Goal: Task Accomplishment & Management: Complete application form

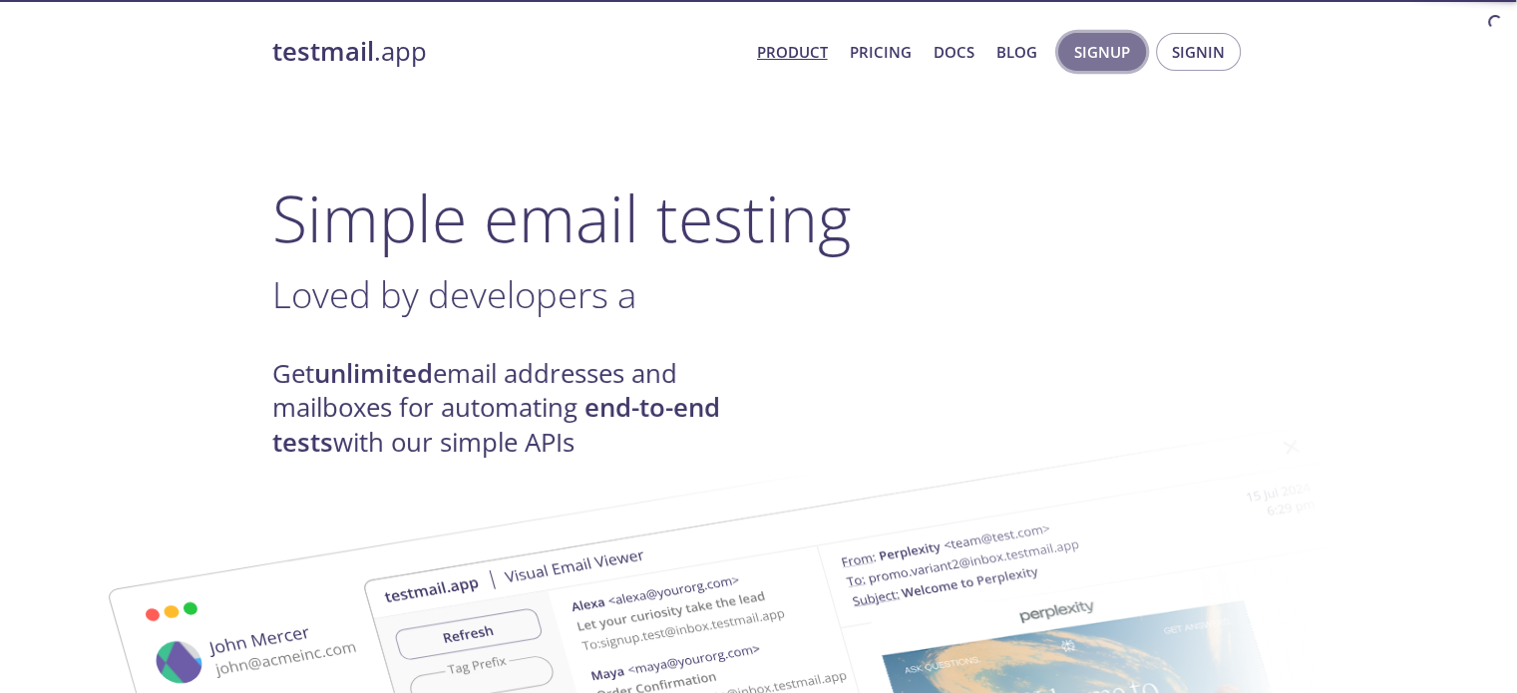
click at [1129, 56] on span "Signup" at bounding box center [1102, 52] width 56 height 26
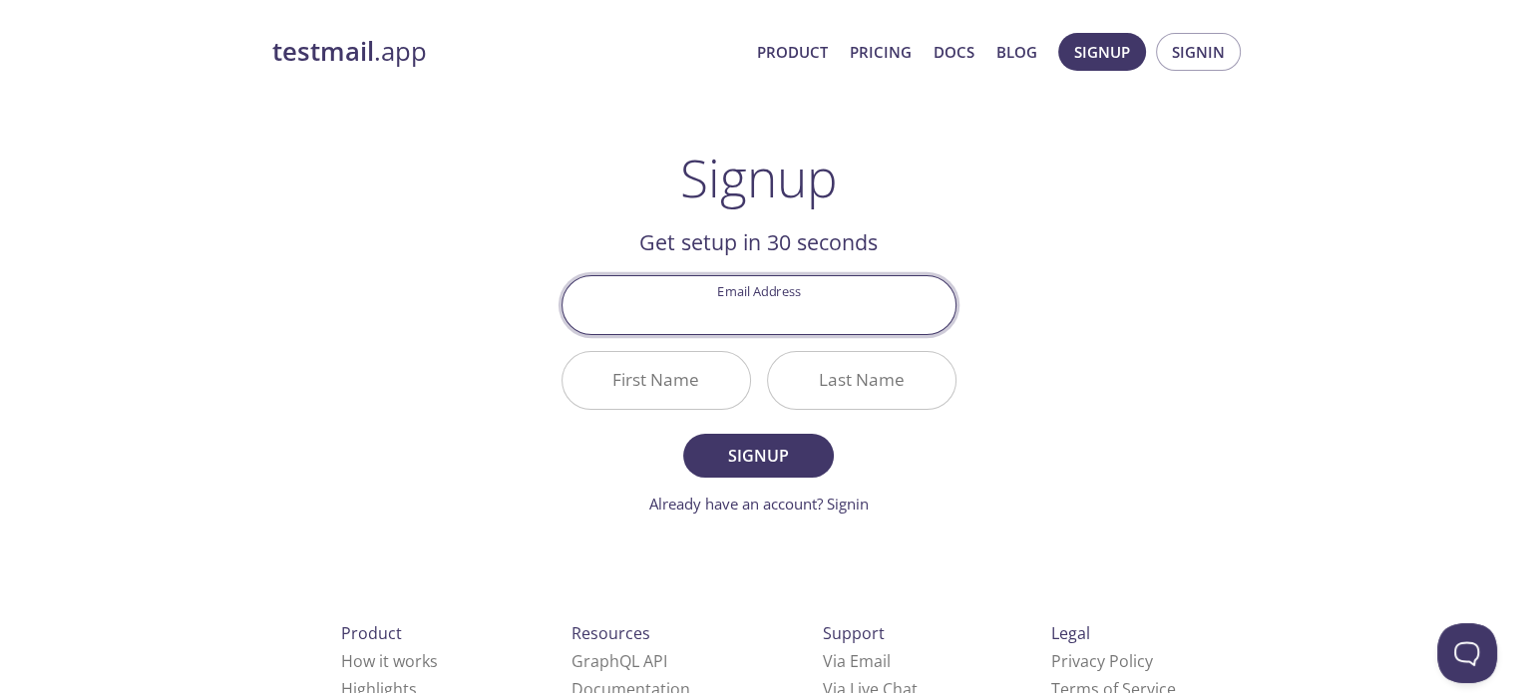
click at [758, 325] on input "Email Address" at bounding box center [759, 304] width 393 height 57
type input "[EMAIL_ADDRESS][DOMAIN_NAME]"
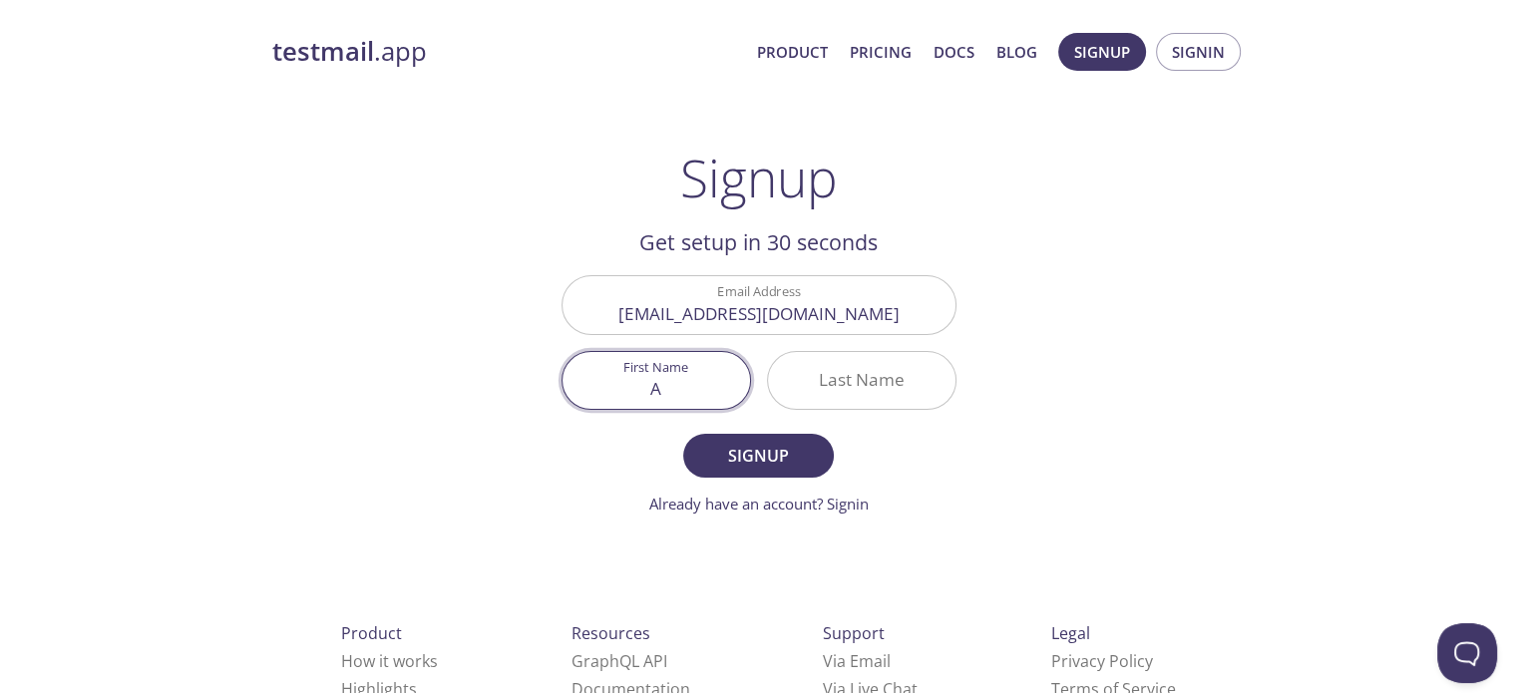
click at [664, 380] on input "A" at bounding box center [657, 380] width 188 height 57
click at [642, 391] on input "AjayKumar" at bounding box center [657, 380] width 188 height 57
type input "[PERSON_NAME]"
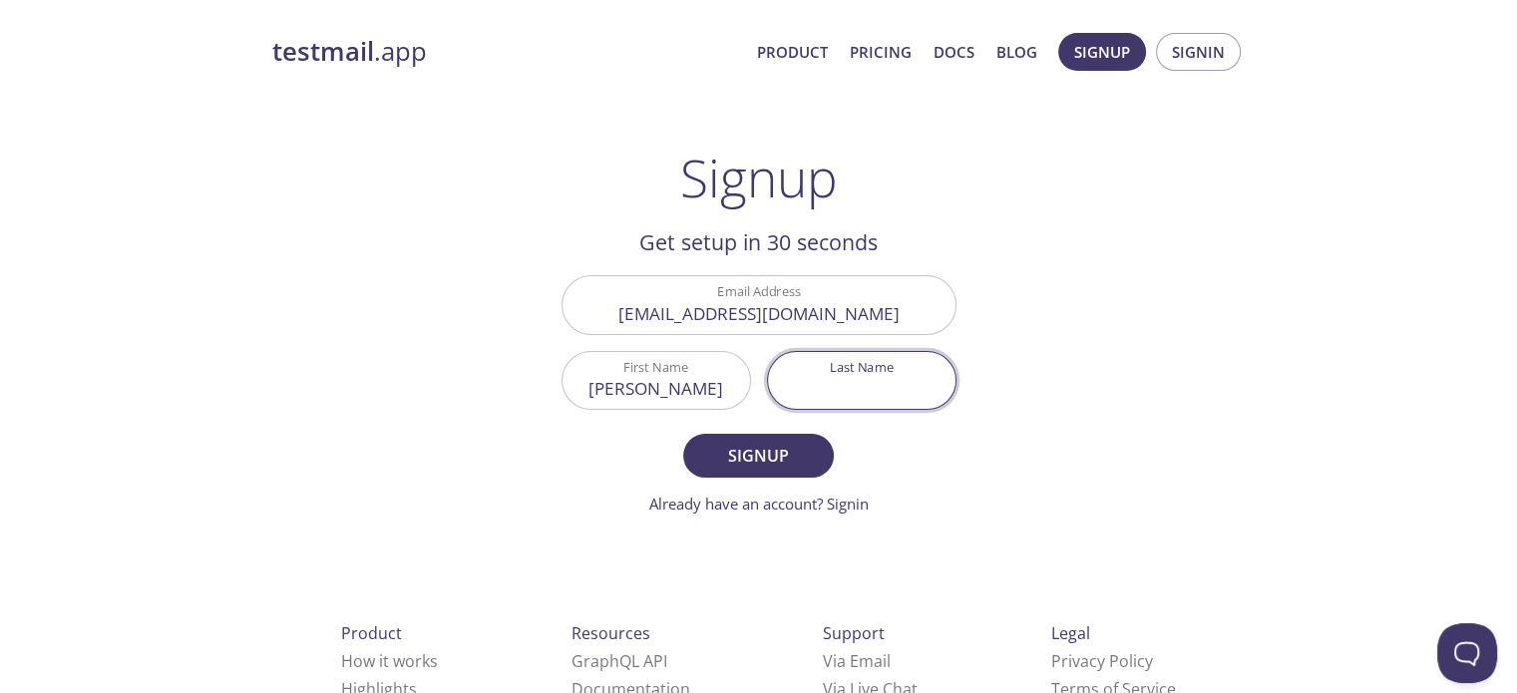
click at [842, 386] on input "Last Name" at bounding box center [862, 380] width 188 height 57
type input "Teli"
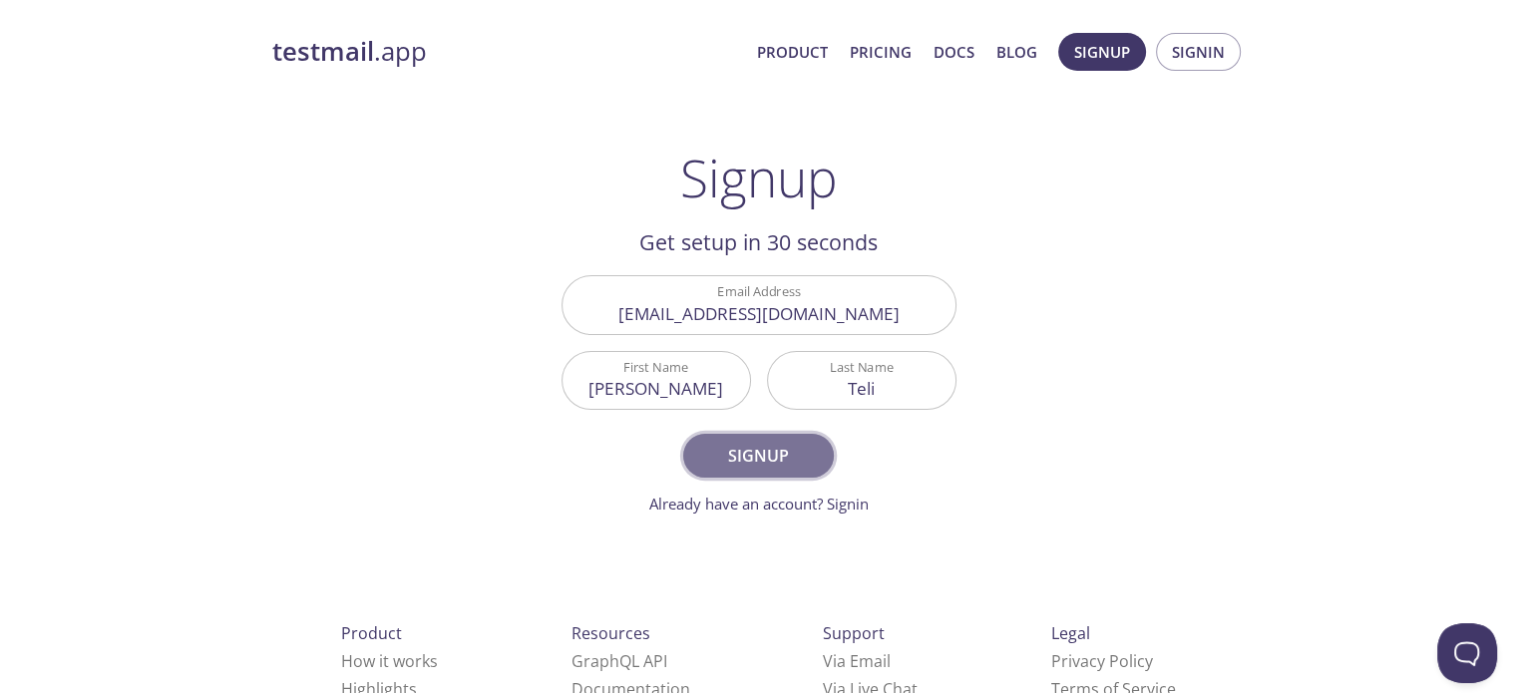
click at [752, 461] on span "Signup" at bounding box center [758, 456] width 106 height 28
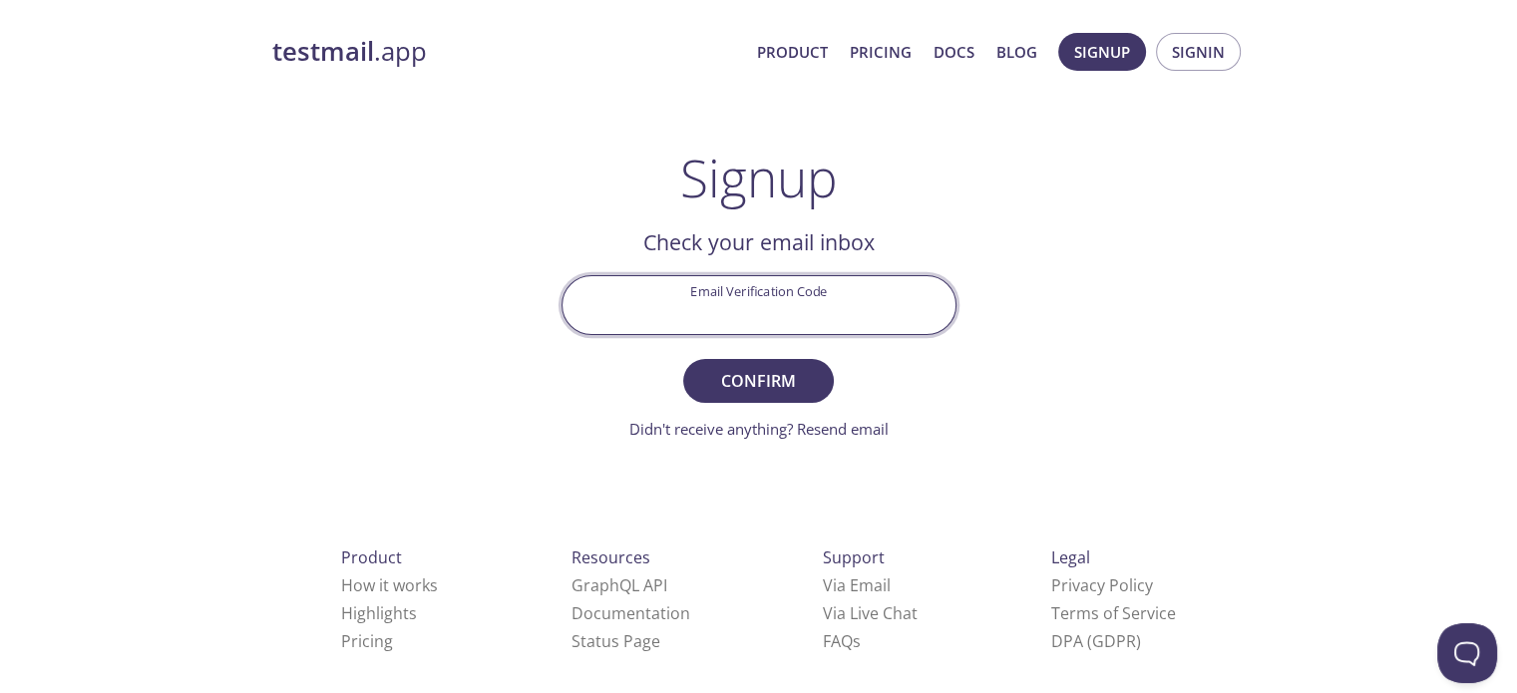
click at [712, 312] on input "Email Verification Code" at bounding box center [759, 304] width 393 height 57
click at [718, 312] on input "Email Verification Code" at bounding box center [759, 304] width 393 height 57
type input "1GQ7Q6G"
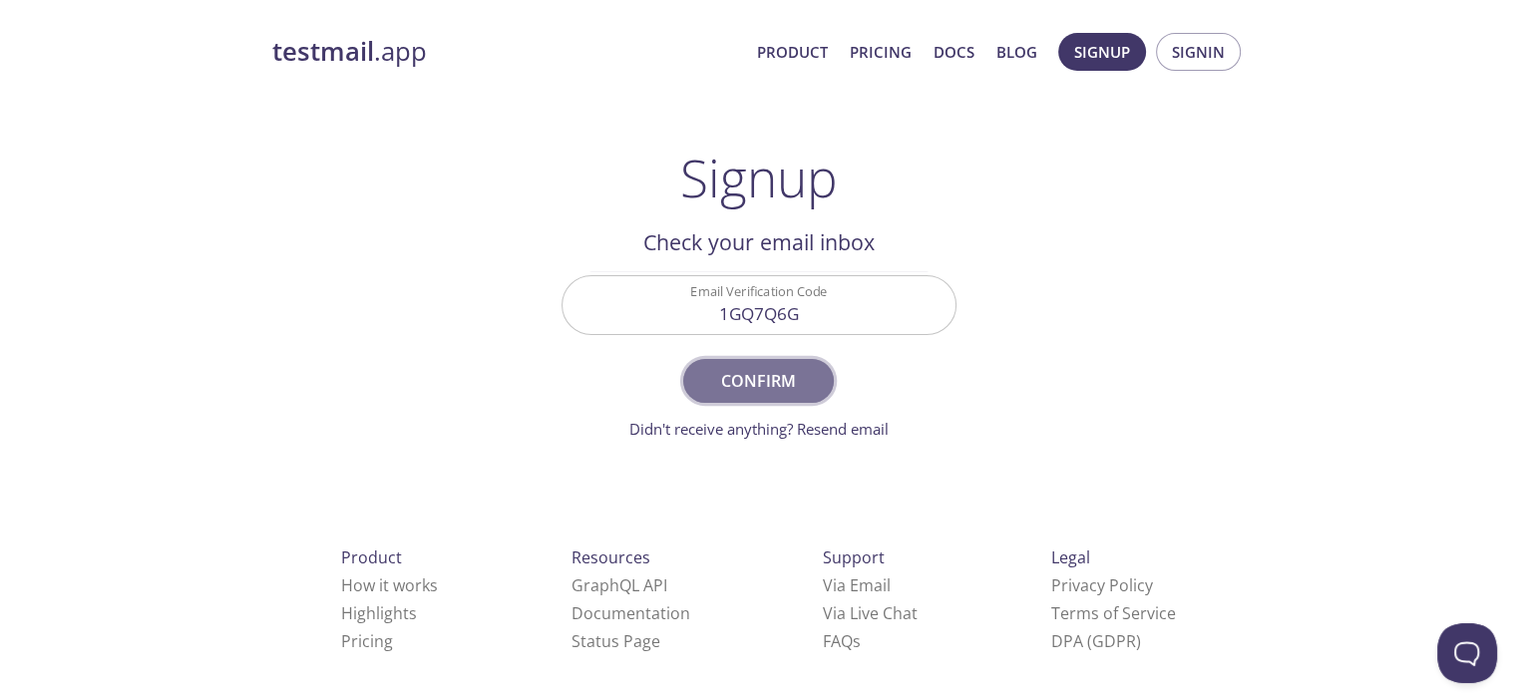
click at [778, 374] on span "Confirm" at bounding box center [758, 381] width 106 height 28
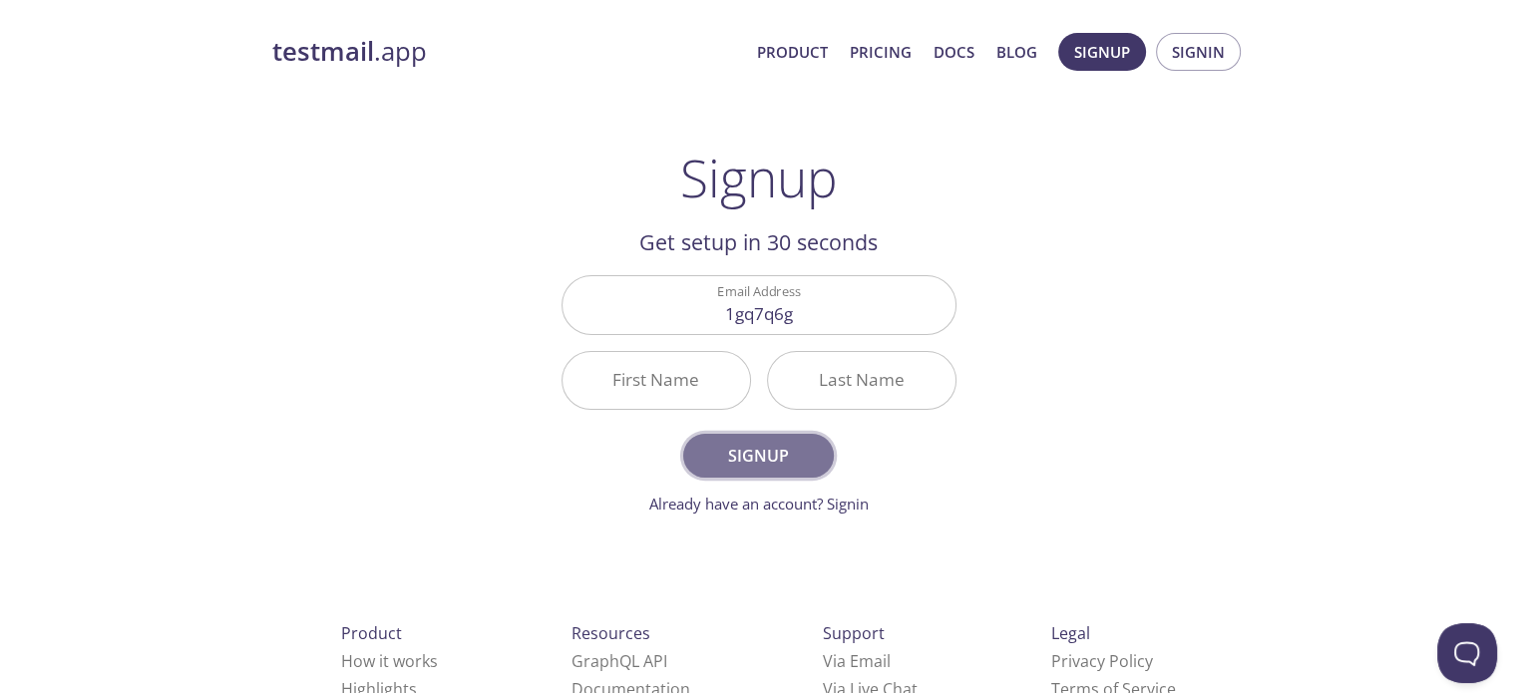
click at [776, 447] on span "Signup" at bounding box center [758, 456] width 106 height 28
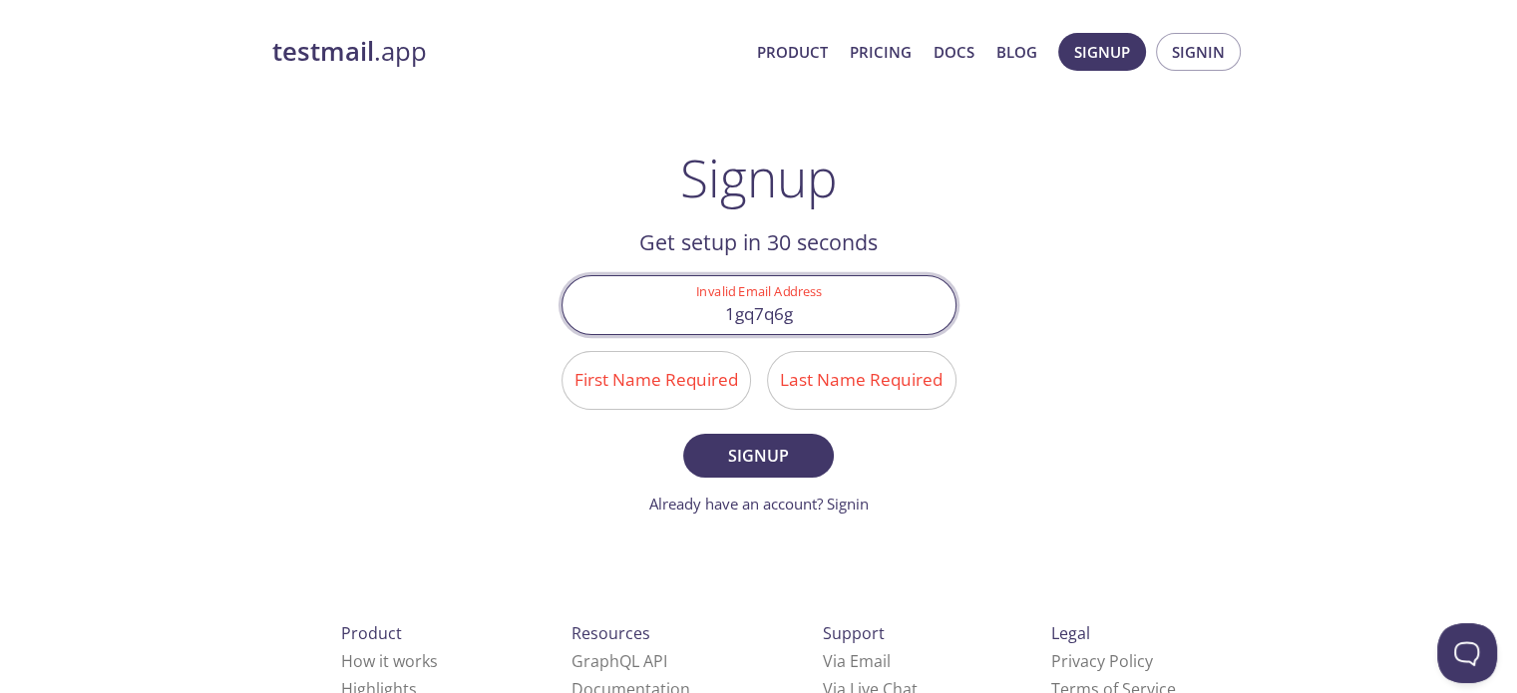
click at [822, 307] on input "1gq7q6g" at bounding box center [759, 304] width 393 height 57
type input "1"
type input "[EMAIL_ADDRESS][DOMAIN_NAME]"
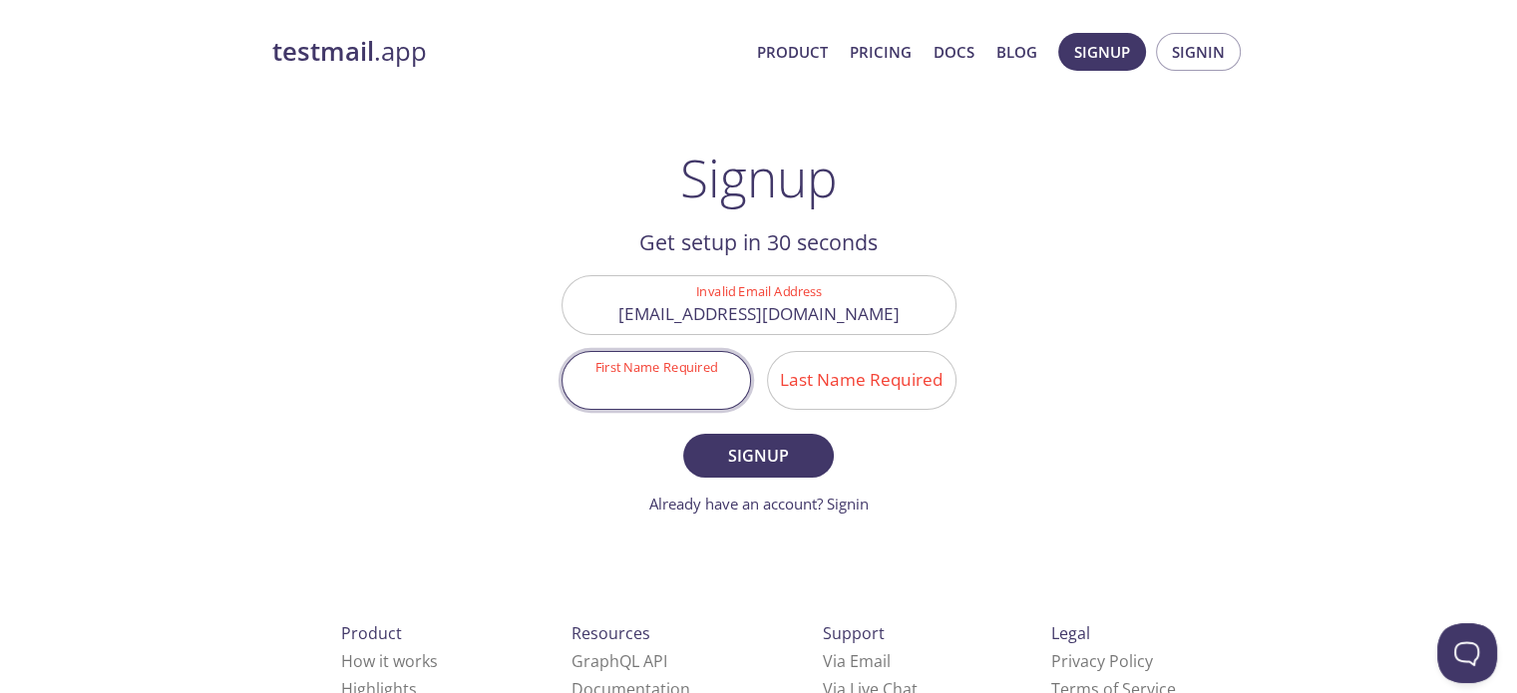
click at [712, 381] on input "First Name Required" at bounding box center [657, 380] width 188 height 57
type input "F"
type input "[PERSON_NAME]"
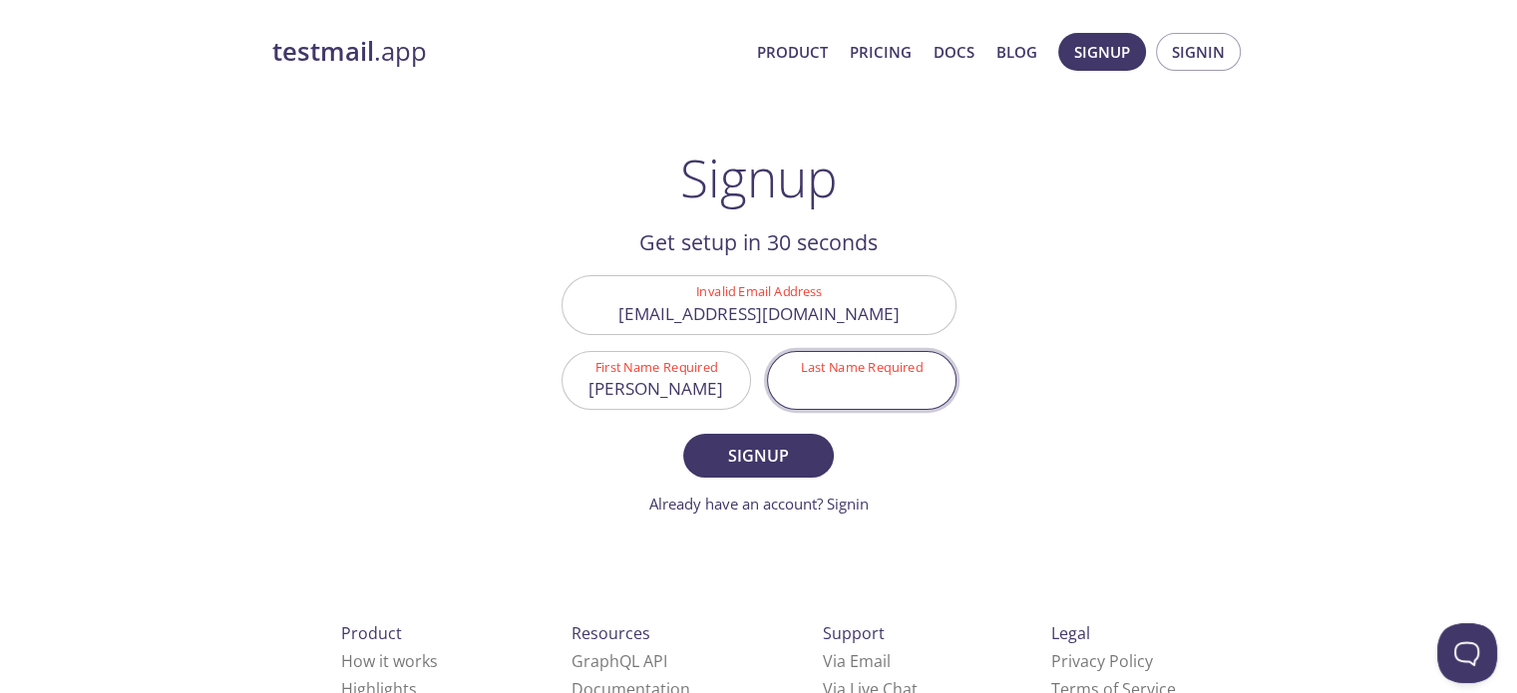
click at [843, 384] on input "Last Name Required" at bounding box center [862, 380] width 188 height 57
type input "Teli"
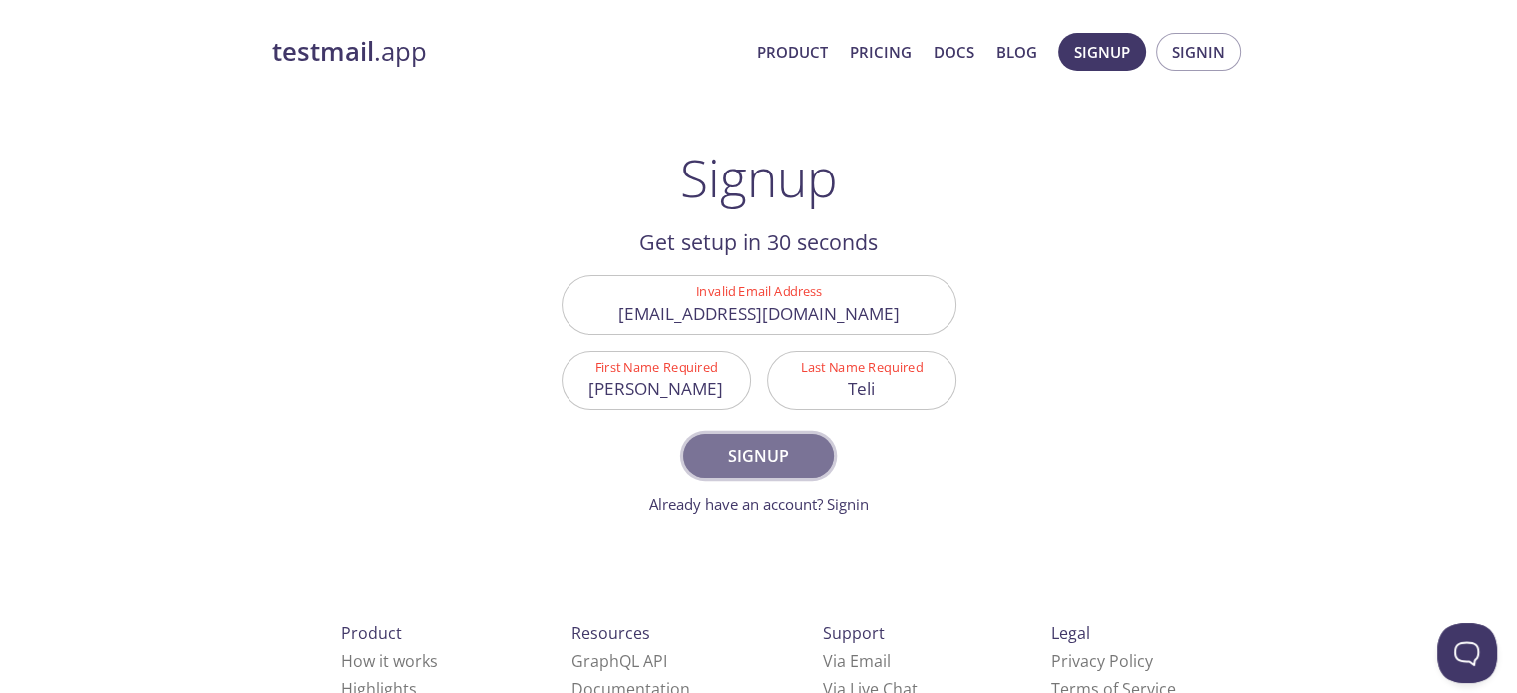
click at [762, 468] on span "Signup" at bounding box center [758, 456] width 106 height 28
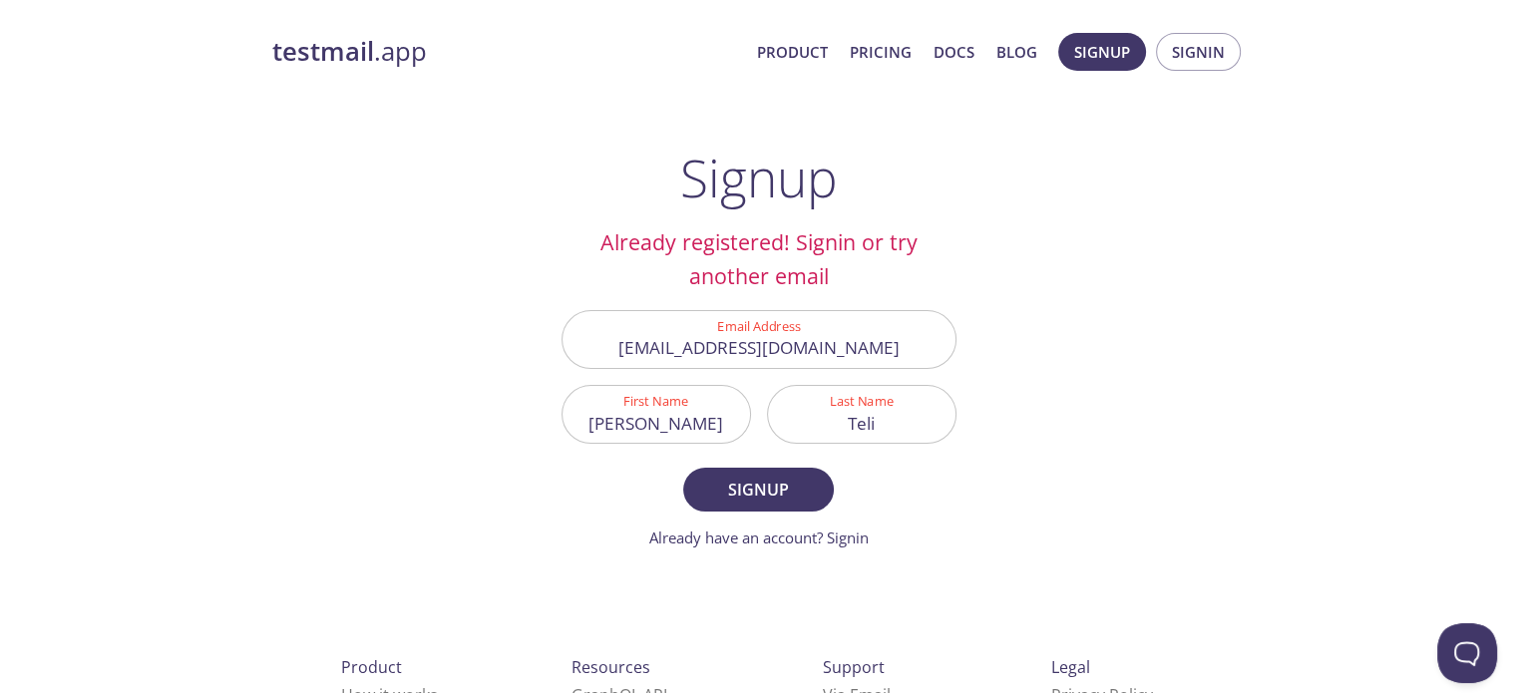
scroll to position [127, 0]
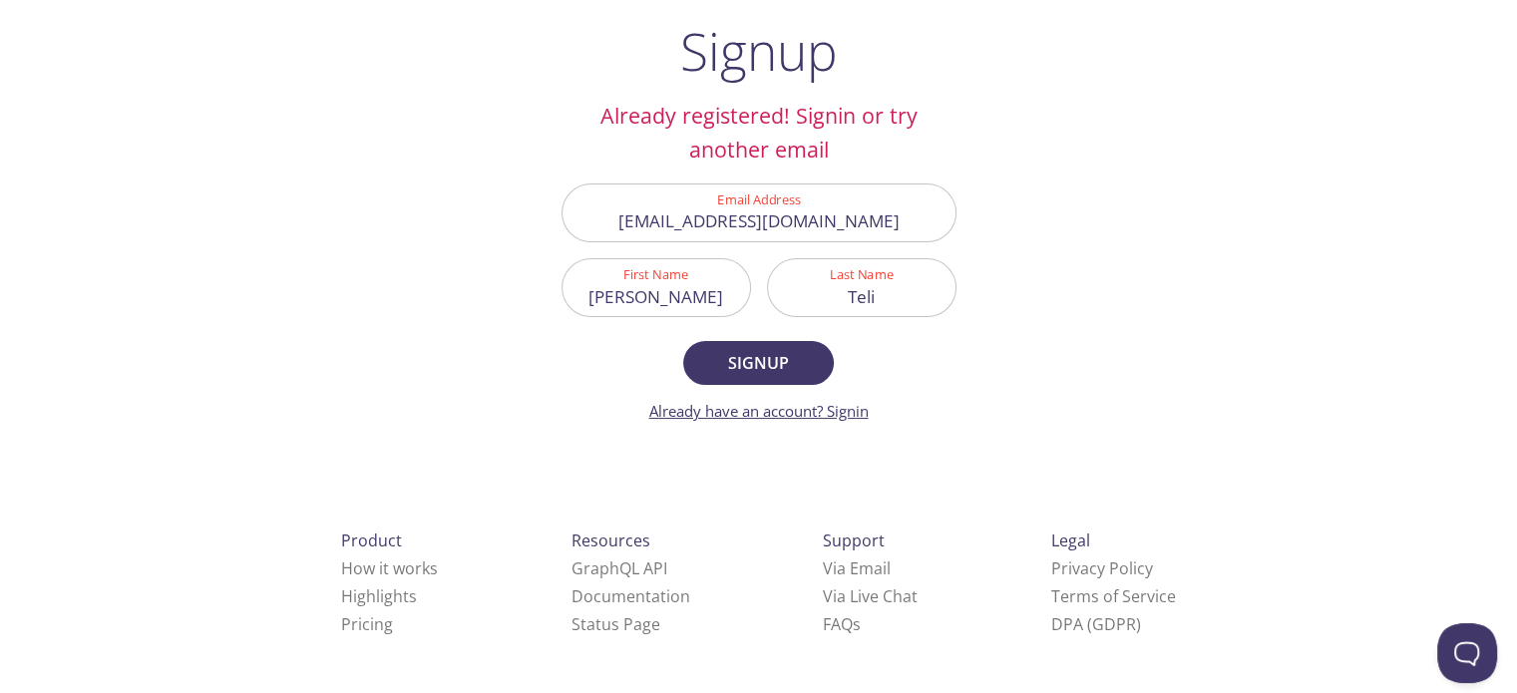
click at [851, 406] on link "Already have an account? Signin" at bounding box center [758, 411] width 219 height 20
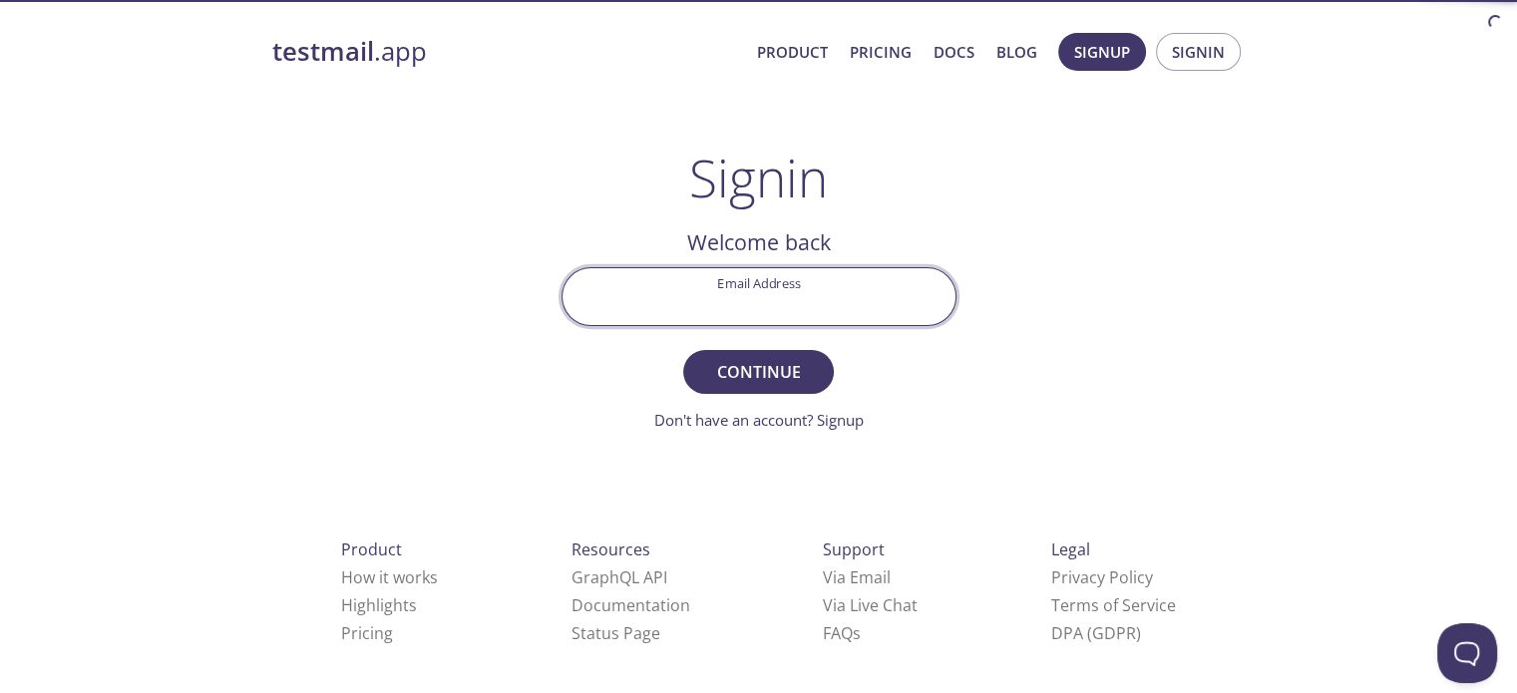
click at [731, 302] on input "Email Address" at bounding box center [759, 296] width 393 height 57
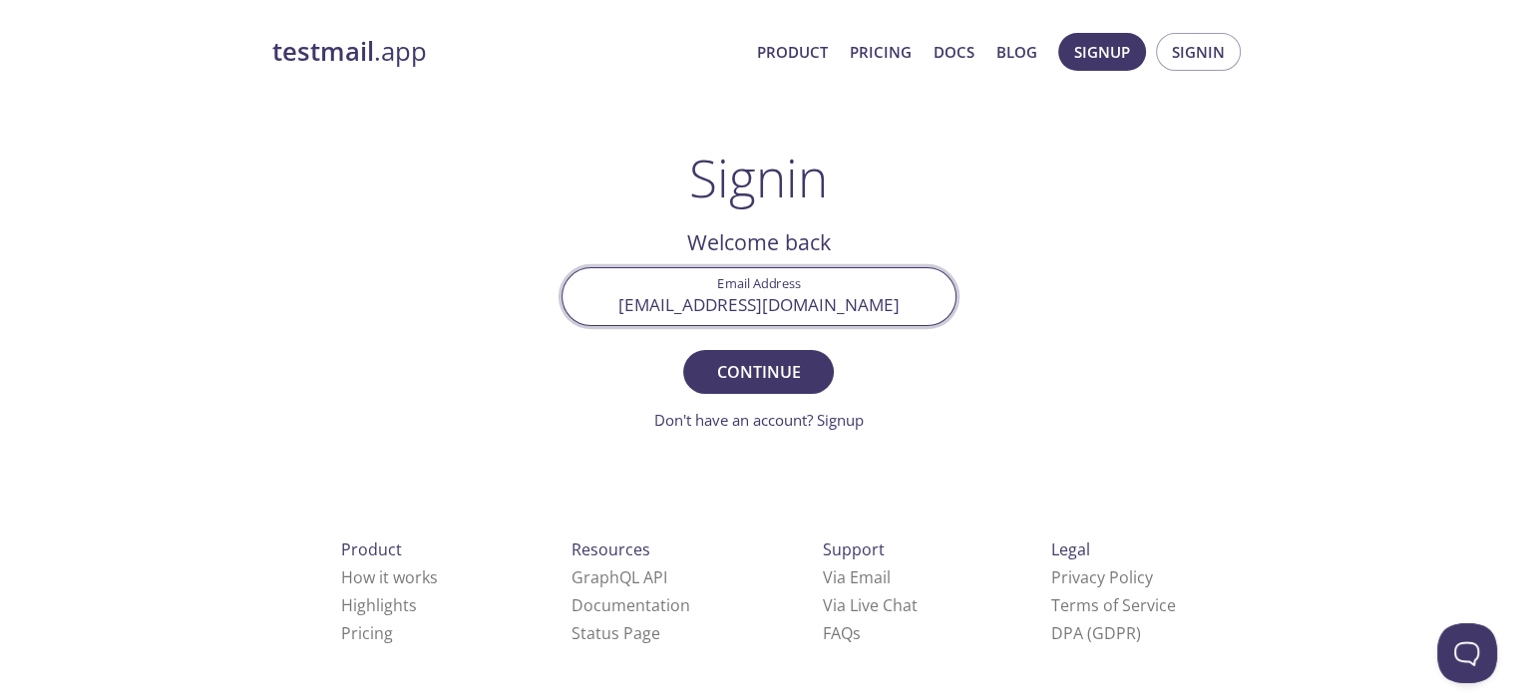
type input "[EMAIL_ADDRESS][DOMAIN_NAME]"
click at [683, 350] on button "Continue" at bounding box center [758, 372] width 150 height 44
click at [911, 311] on input "Signin Security Code" at bounding box center [759, 296] width 393 height 57
type input "Z8N9FLF"
click at [683, 350] on button "Signin" at bounding box center [758, 372] width 150 height 44
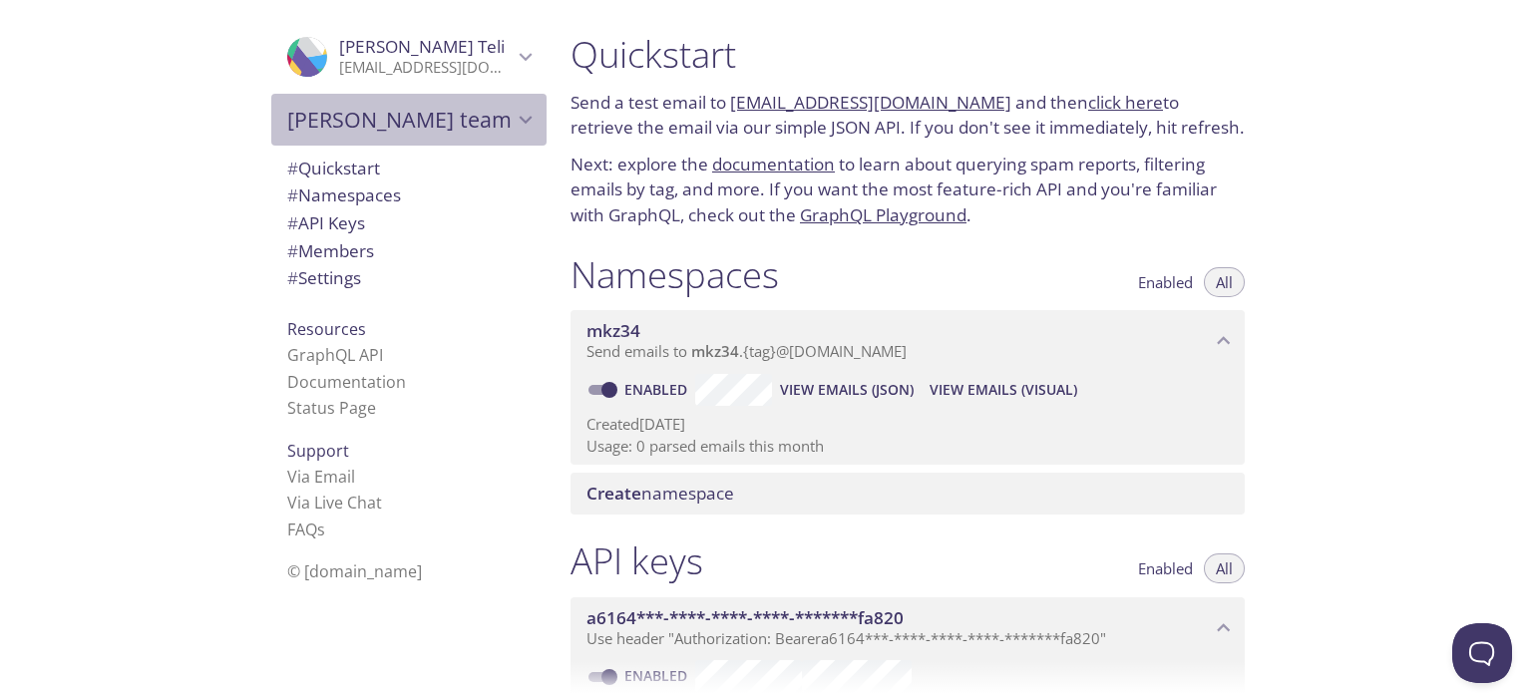
click at [502, 103] on div "[PERSON_NAME] team" at bounding box center [408, 120] width 275 height 52
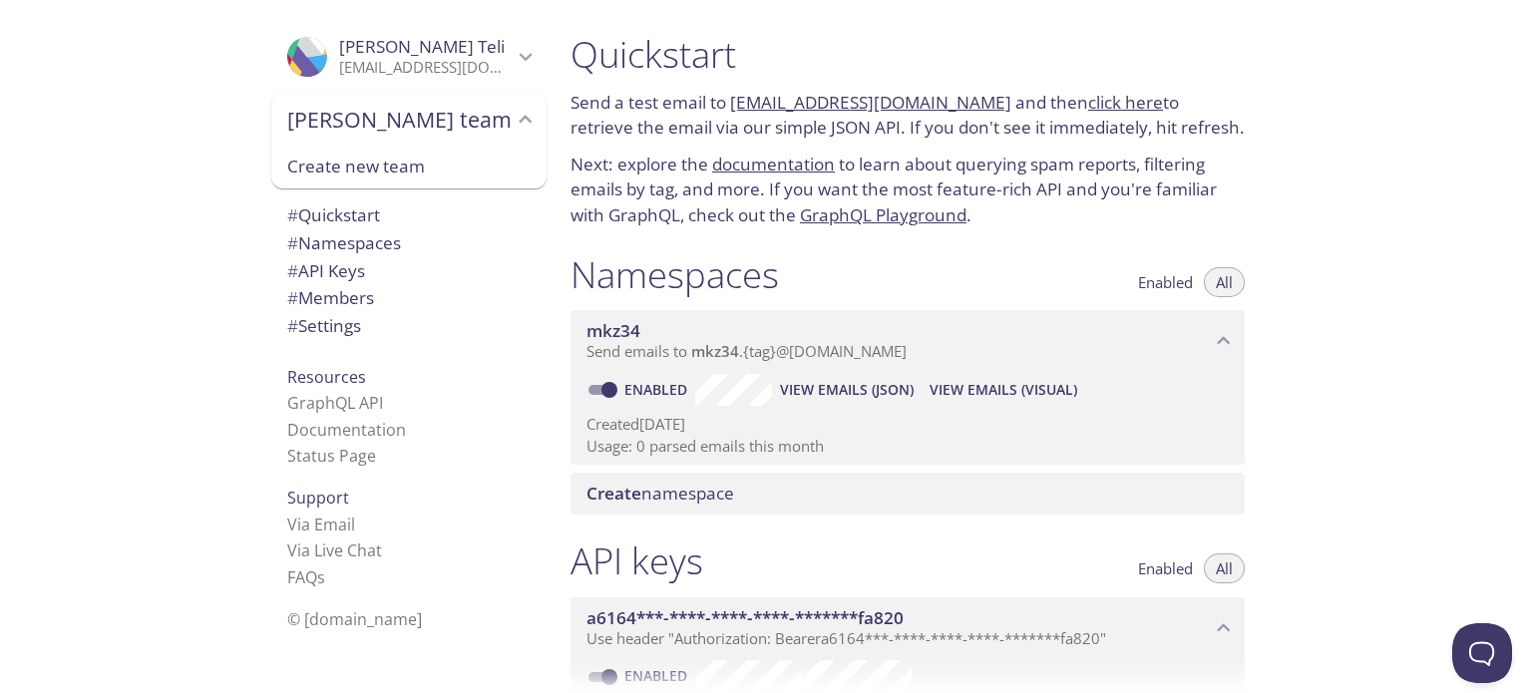
click at [767, 281] on h1 "Namespaces" at bounding box center [675, 274] width 208 height 45
click at [1100, 107] on link "click here" at bounding box center [1125, 102] width 75 height 23
click at [733, 103] on link "[EMAIL_ADDRESS][DOMAIN_NAME]" at bounding box center [870, 102] width 281 height 23
drag, startPoint x: 727, startPoint y: 103, endPoint x: 986, endPoint y: 100, distance: 258.4
click at [986, 100] on p "Send a test email to [EMAIL_ADDRESS][DOMAIN_NAME] and then click here to retrie…" at bounding box center [908, 115] width 674 height 51
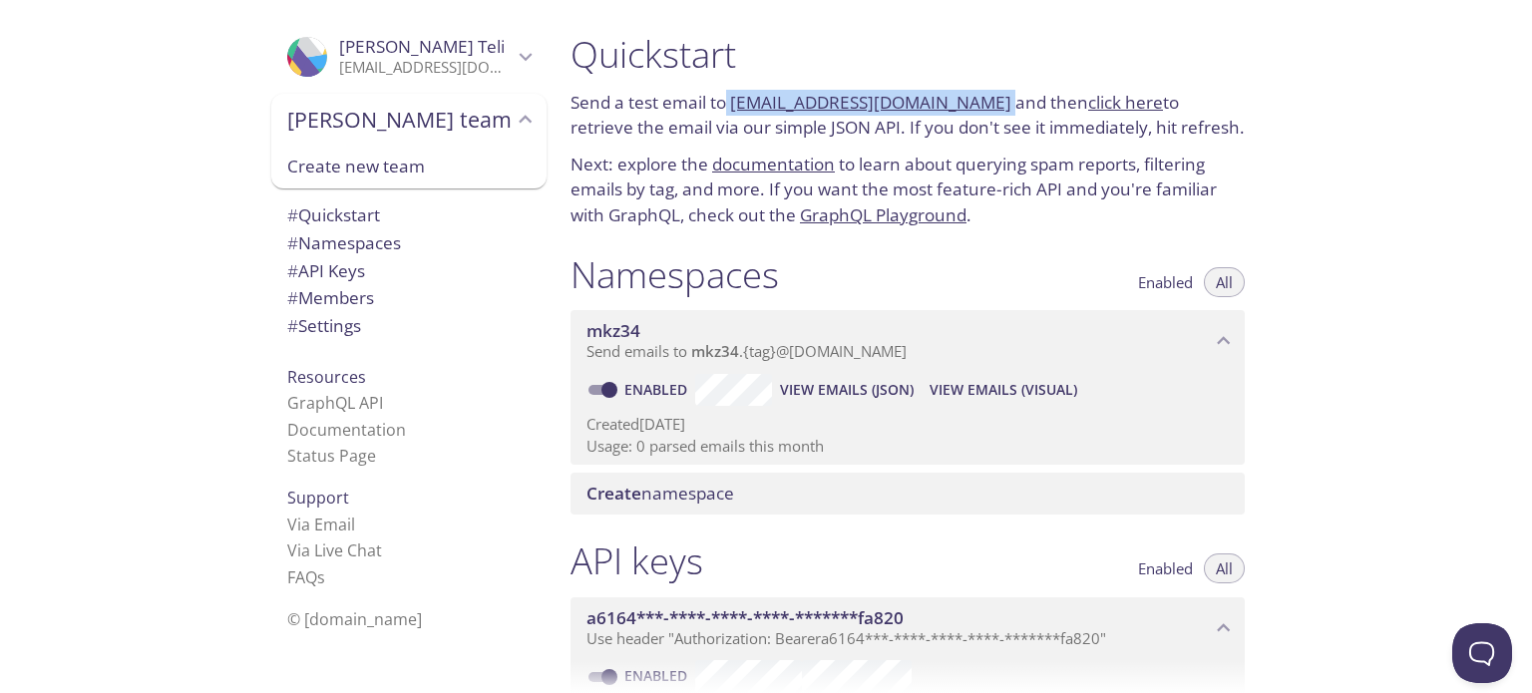
copy p "[EMAIL_ADDRESS][DOMAIN_NAME]"
click at [1088, 99] on link "click here" at bounding box center [1125, 102] width 75 height 23
click at [1033, 167] on p "Next: explore the documentation to learn about querying spam reports, filtering…" at bounding box center [908, 190] width 674 height 77
click at [178, 499] on div ".cls-1 { fill: #6d5ca8; } .cls-2 { fill: #3fc191; } .cls-3 { fill: #3b4752; } .…" at bounding box center [277, 346] width 555 height 693
click at [1088, 106] on link "click here" at bounding box center [1125, 102] width 75 height 23
